Goal: Task Accomplishment & Management: Manage account settings

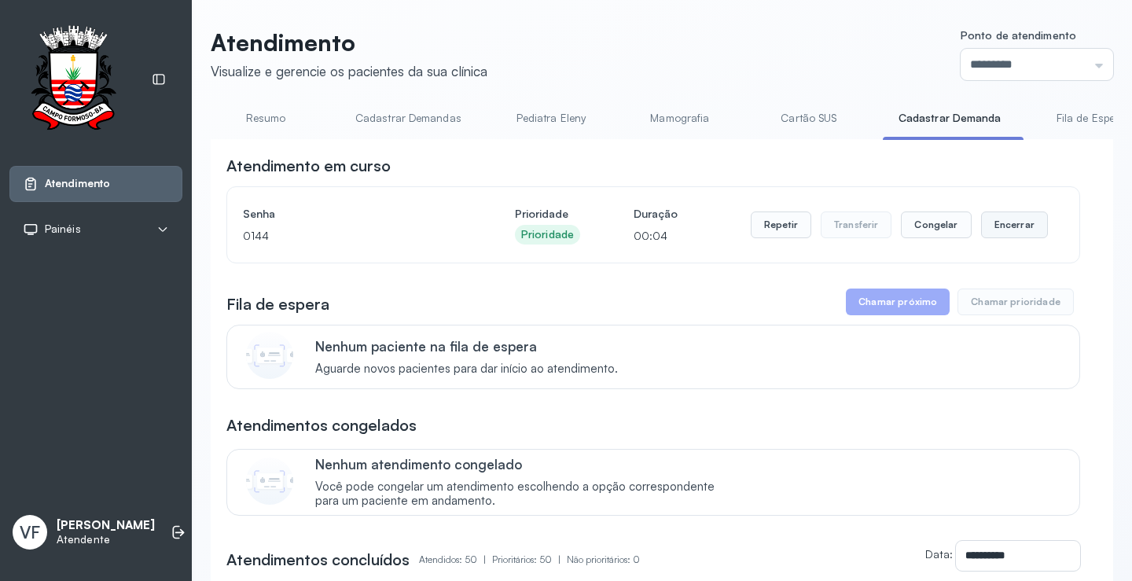
click at [1010, 229] on button "Encerrar" at bounding box center [1014, 224] width 67 height 27
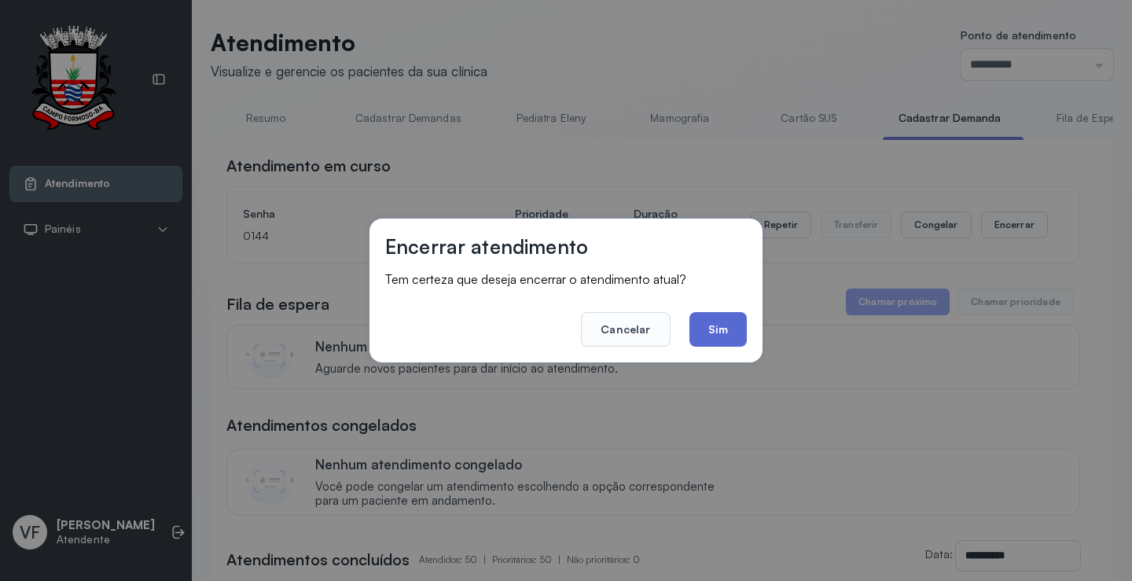
click at [700, 324] on button "Sim" at bounding box center [717, 329] width 57 height 35
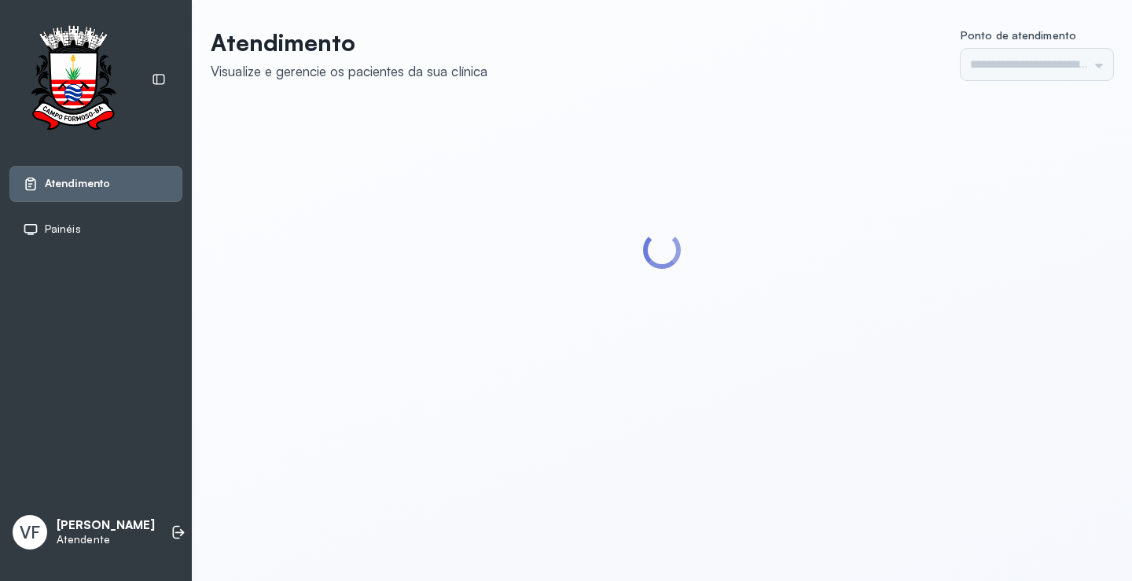
type input "*********"
